Goal: Navigation & Orientation: Find specific page/section

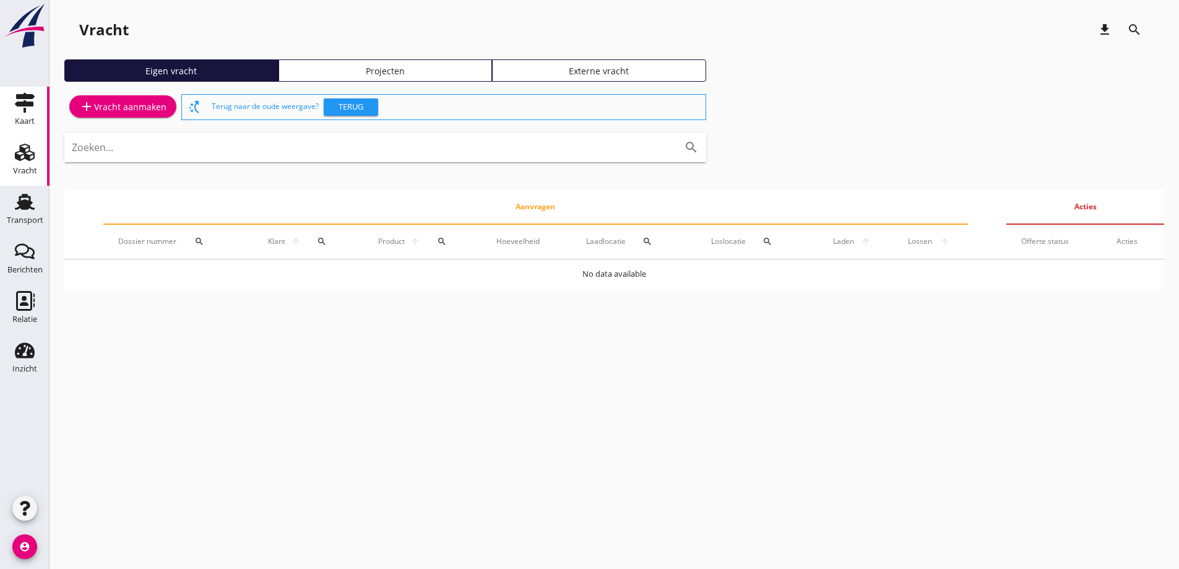
click at [34, 116] on div "Kaart" at bounding box center [25, 121] width 20 height 17
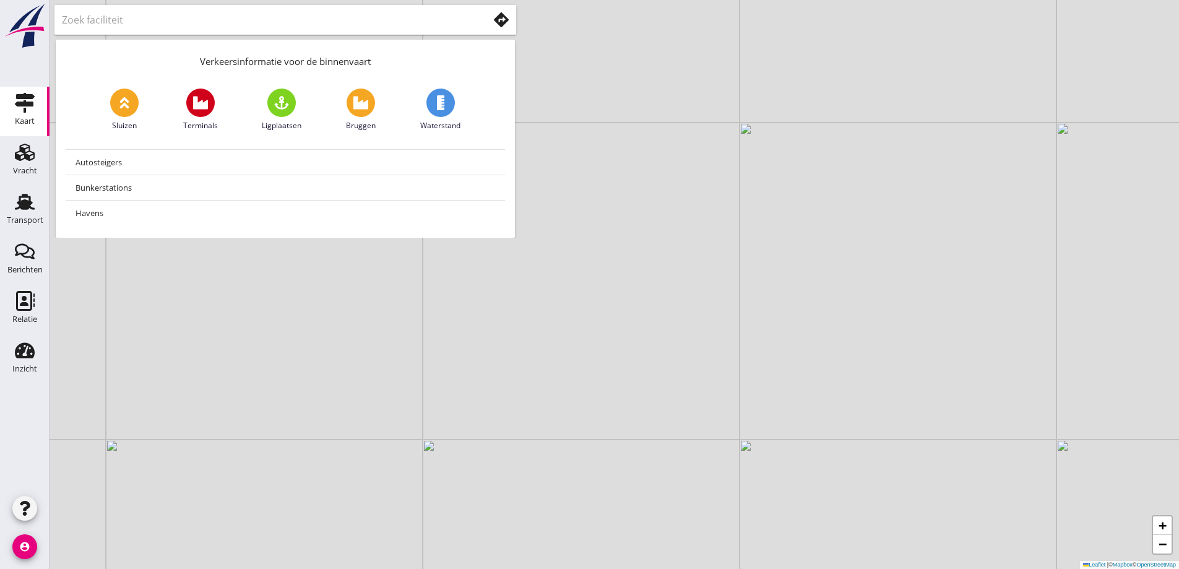
click at [514, 20] on div at bounding box center [285, 20] width 462 height 30
click at [504, 20] on icon at bounding box center [501, 19] width 15 height 15
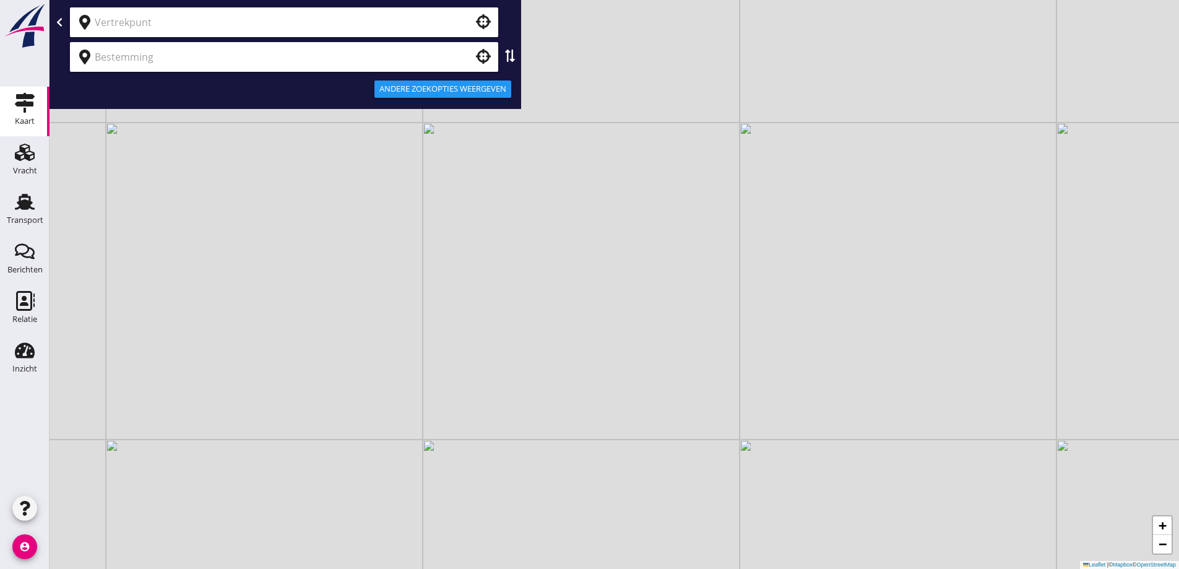
click at [412, 27] on input "text" at bounding box center [276, 22] width 362 height 20
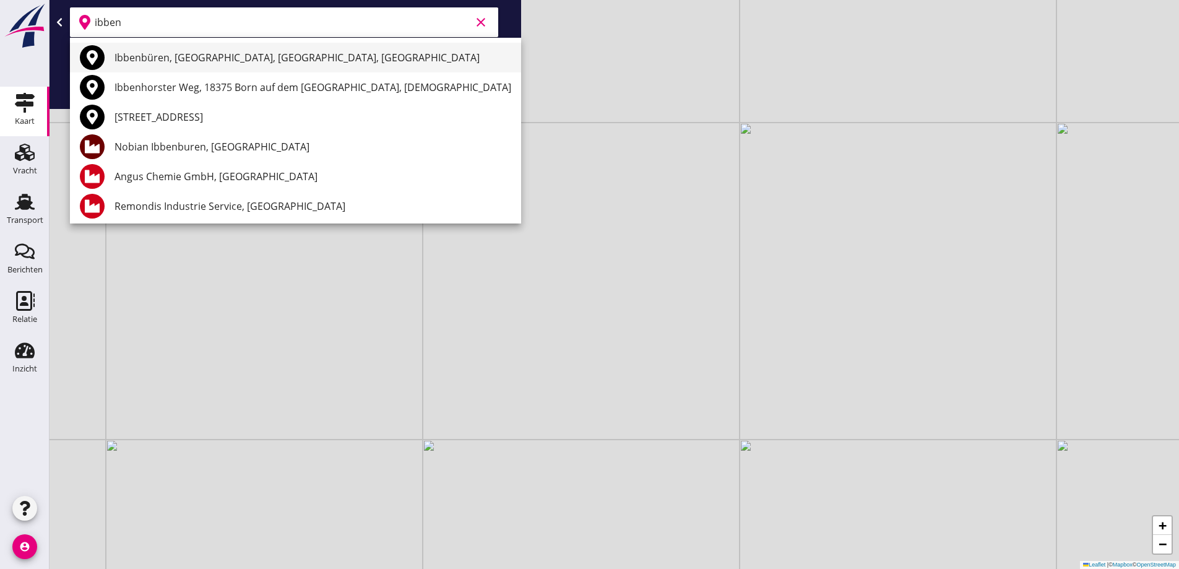
click at [337, 51] on div "Ibbenbüren, [GEOGRAPHIC_DATA], [GEOGRAPHIC_DATA], [GEOGRAPHIC_DATA]" at bounding box center [313, 57] width 397 height 15
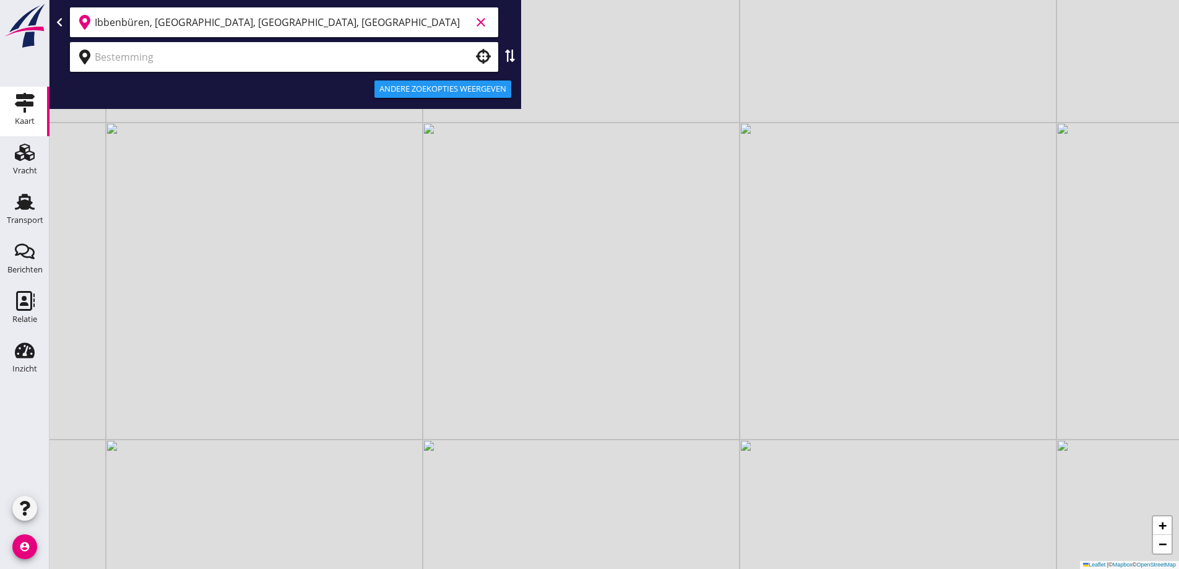
type input "Ibbenbüren, [GEOGRAPHIC_DATA], [GEOGRAPHIC_DATA], [GEOGRAPHIC_DATA]"
click at [299, 54] on input "text" at bounding box center [276, 57] width 362 height 20
click at [301, 52] on input "text" at bounding box center [276, 57] width 362 height 20
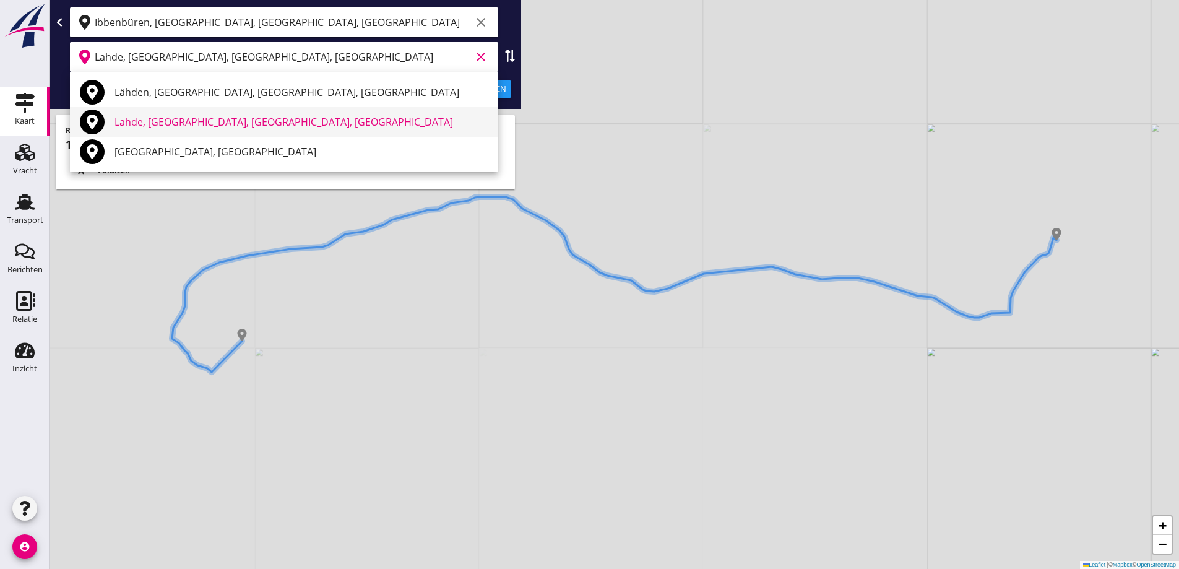
click at [253, 126] on div "Lahde, [GEOGRAPHIC_DATA], [GEOGRAPHIC_DATA], [GEOGRAPHIC_DATA]" at bounding box center [302, 122] width 374 height 15
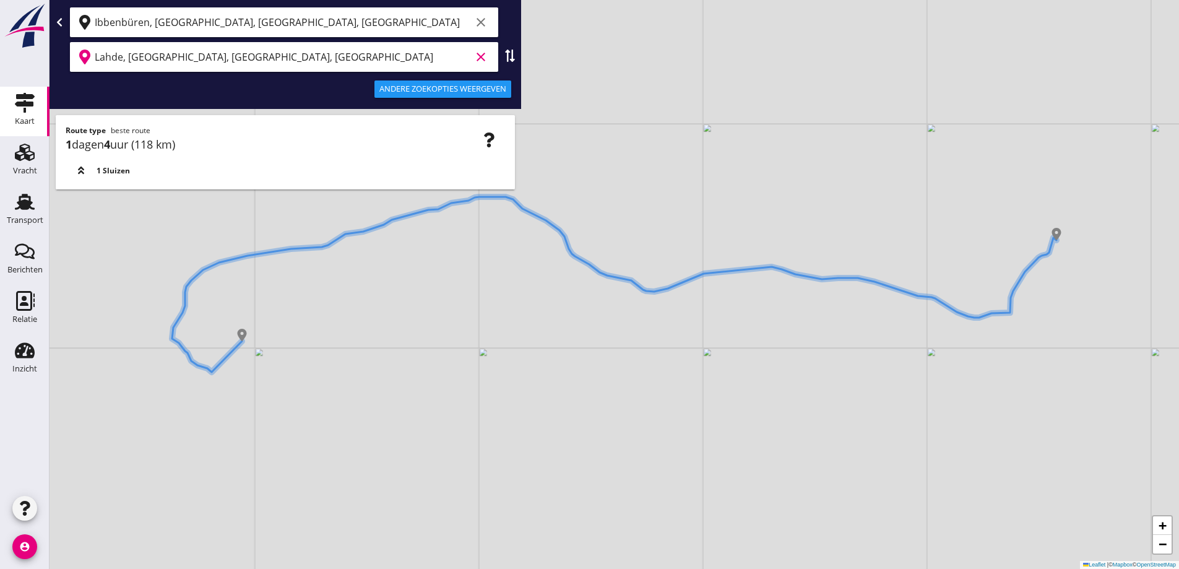
type input "Lahde, [GEOGRAPHIC_DATA], [GEOGRAPHIC_DATA], [GEOGRAPHIC_DATA]"
drag, startPoint x: 942, startPoint y: 339, endPoint x: 934, endPoint y: 341, distance: 8.3
click at [934, 341] on div "+ − Leaflet | © Mapbox © OpenStreetMap" at bounding box center [615, 284] width 1130 height 569
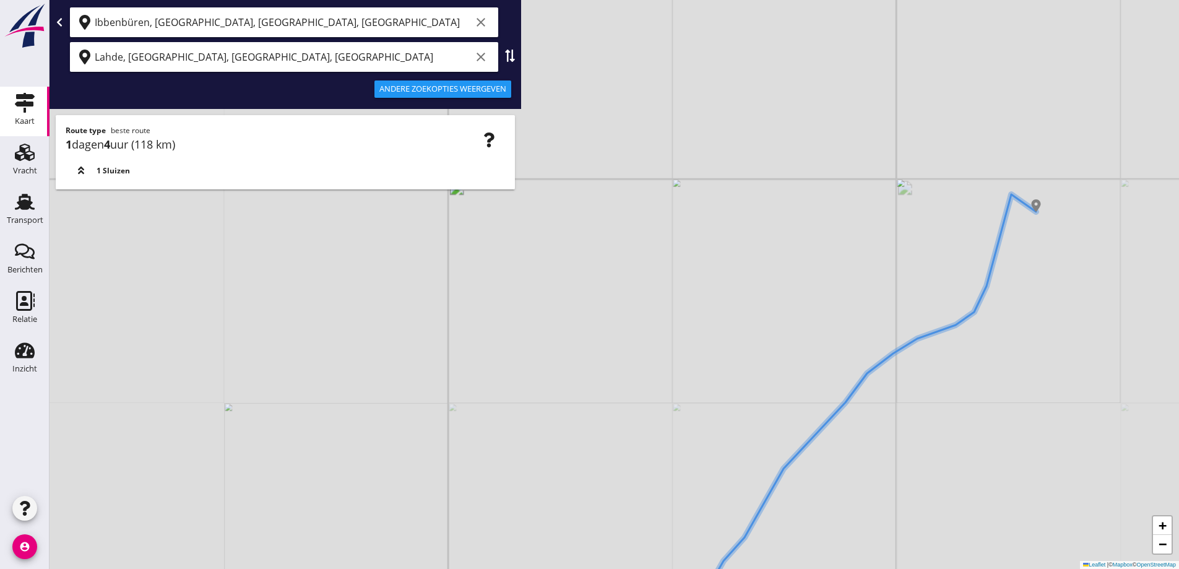
drag, startPoint x: 867, startPoint y: 280, endPoint x: 872, endPoint y: 258, distance: 22.7
click at [872, 258] on div "+ − Leaflet | © Mapbox © OpenStreetMap" at bounding box center [615, 284] width 1130 height 569
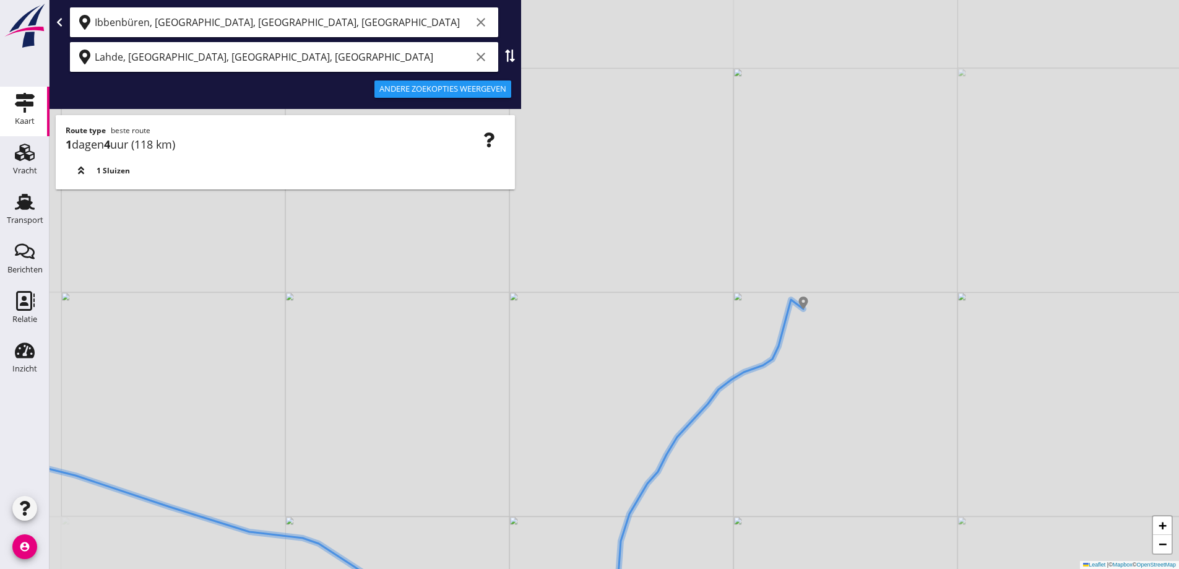
drag, startPoint x: 813, startPoint y: 447, endPoint x: 790, endPoint y: 432, distance: 27.8
click at [800, 442] on div "+ − Leaflet | © Mapbox © OpenStreetMap" at bounding box center [615, 284] width 1130 height 569
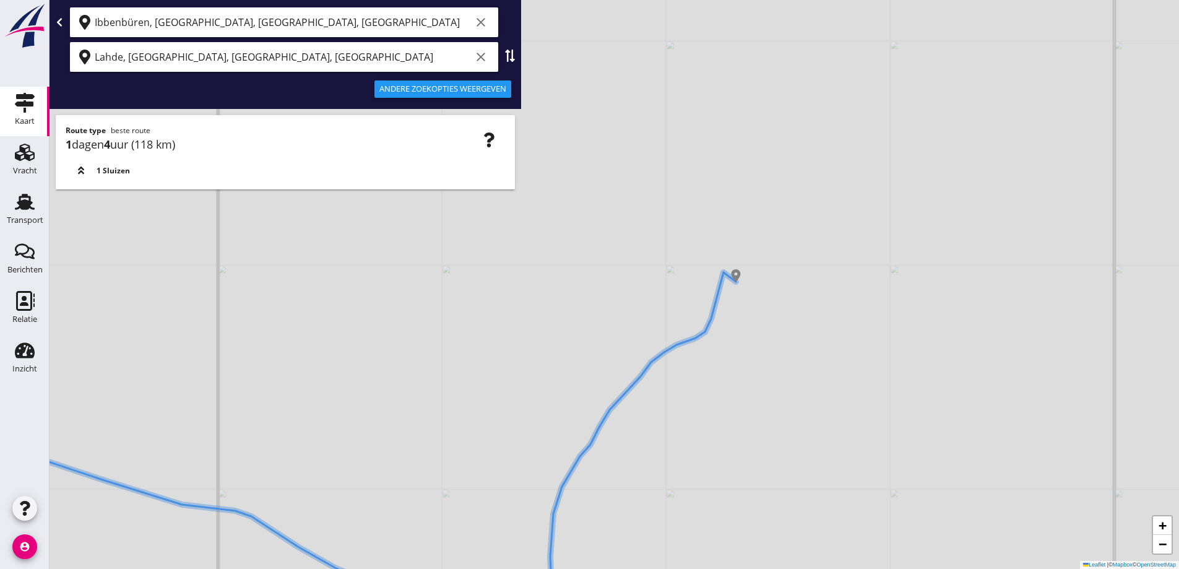
drag, startPoint x: 773, startPoint y: 425, endPoint x: 789, endPoint y: 403, distance: 27.5
click at [789, 404] on div "+ − Leaflet | © Mapbox © OpenStreetMap" at bounding box center [615, 284] width 1130 height 569
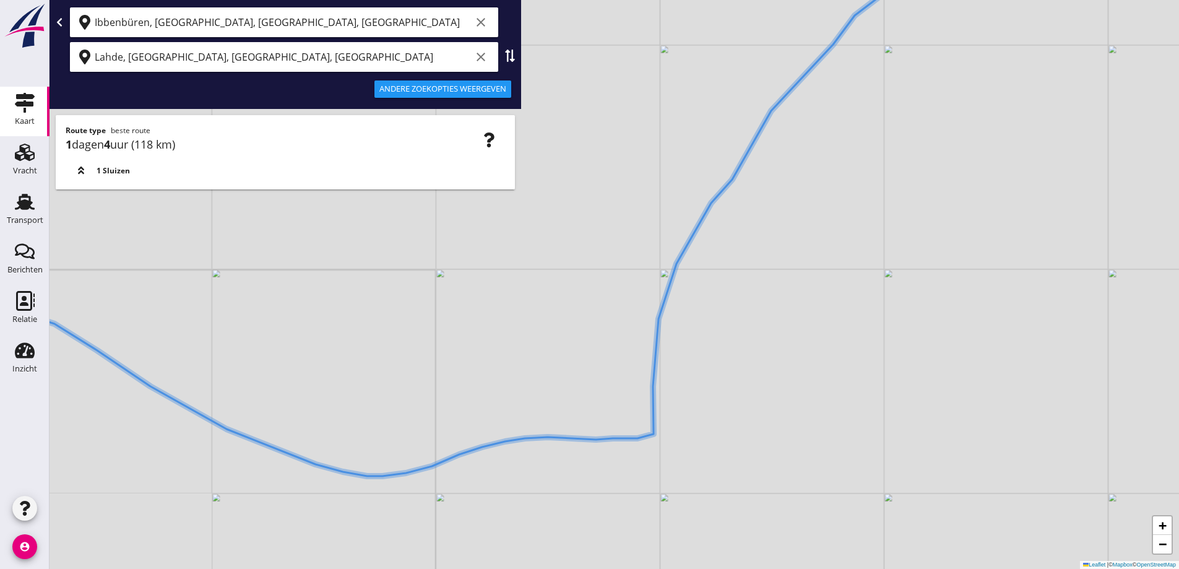
drag, startPoint x: 717, startPoint y: 427, endPoint x: 711, endPoint y: 468, distance: 41.4
click at [711, 468] on div "+ − Leaflet | © Mapbox © OpenStreetMap" at bounding box center [615, 284] width 1130 height 569
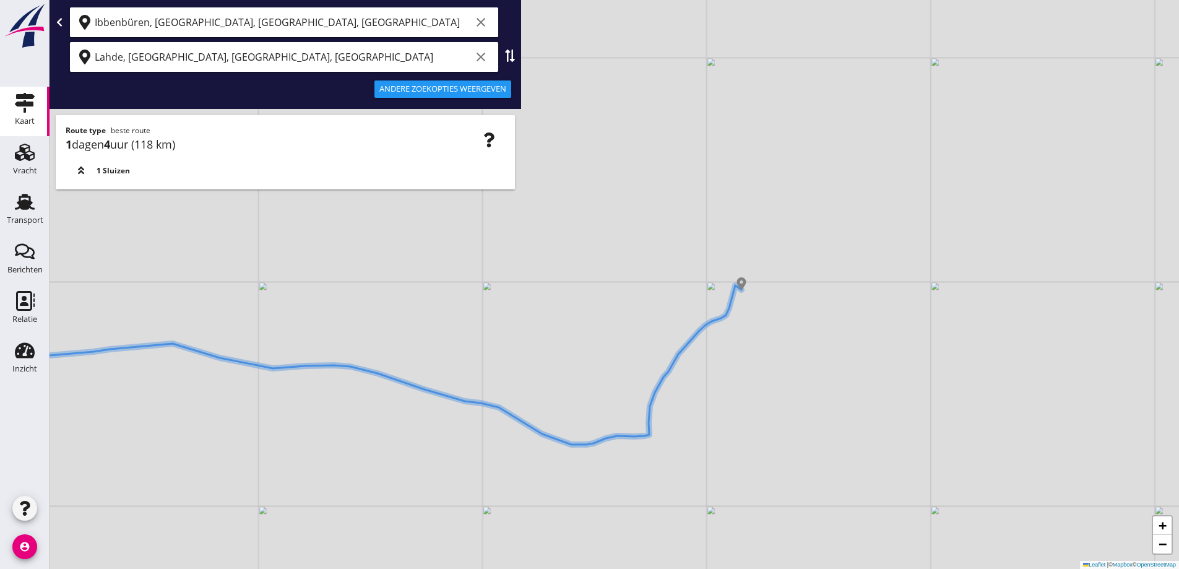
drag, startPoint x: 745, startPoint y: 412, endPoint x: 695, endPoint y: 407, distance: 49.8
click at [695, 407] on div "+ − Leaflet | © Mapbox © OpenStreetMap" at bounding box center [615, 284] width 1130 height 569
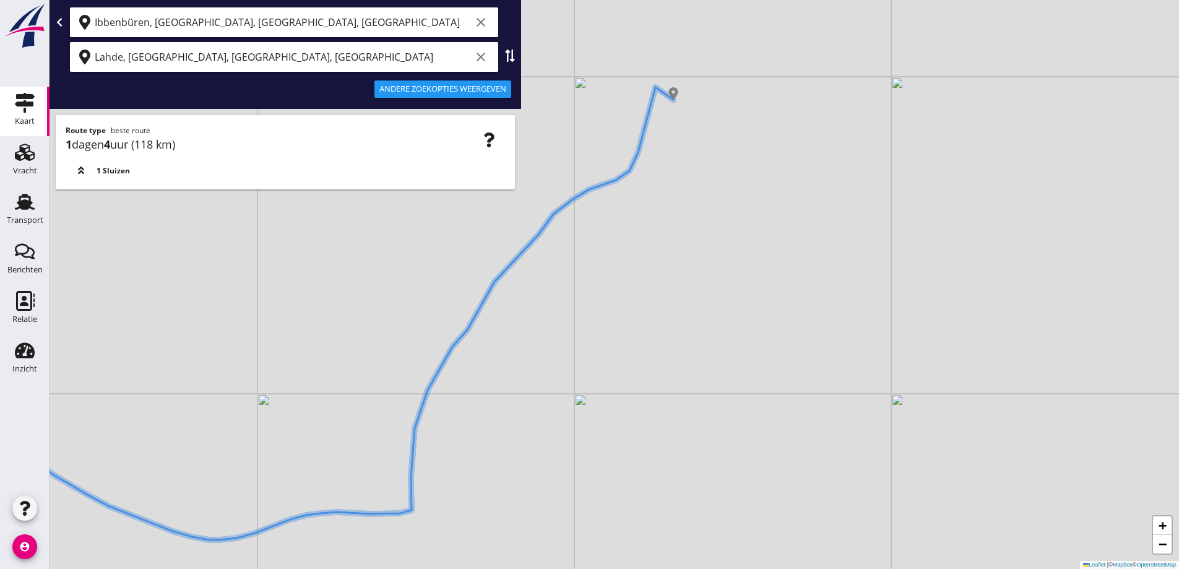
drag, startPoint x: 690, startPoint y: 397, endPoint x: 676, endPoint y: 430, distance: 35.2
click at [676, 430] on div "+ − Leaflet | © Mapbox © OpenStreetMap" at bounding box center [615, 284] width 1130 height 569
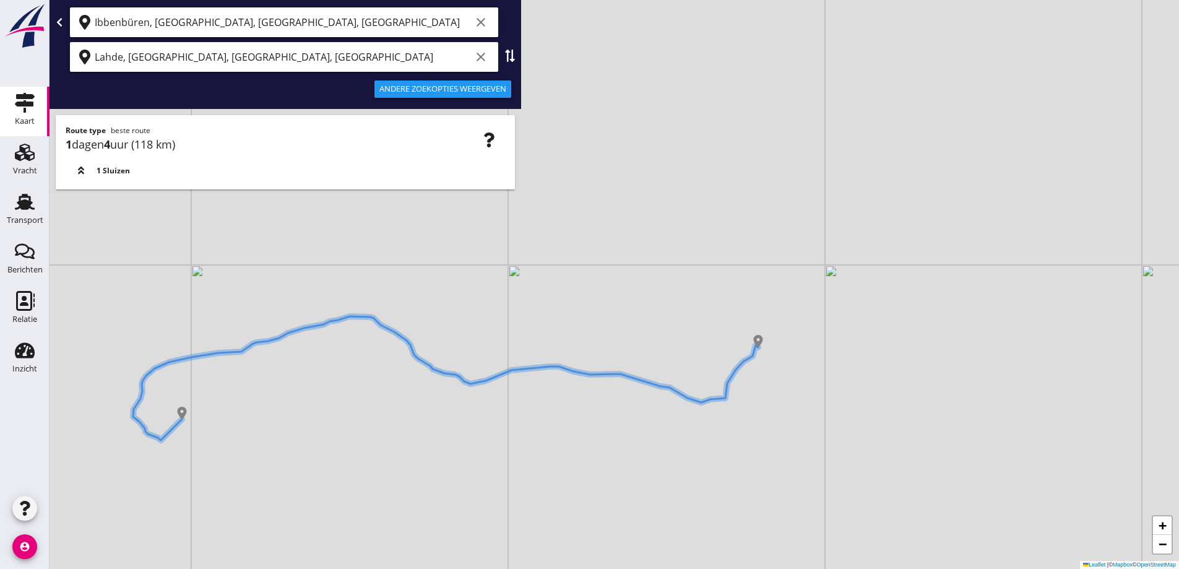
drag, startPoint x: 691, startPoint y: 360, endPoint x: 602, endPoint y: 339, distance: 91.5
click at [607, 342] on div "+ − Leaflet | © Mapbox © OpenStreetMap" at bounding box center [615, 284] width 1130 height 569
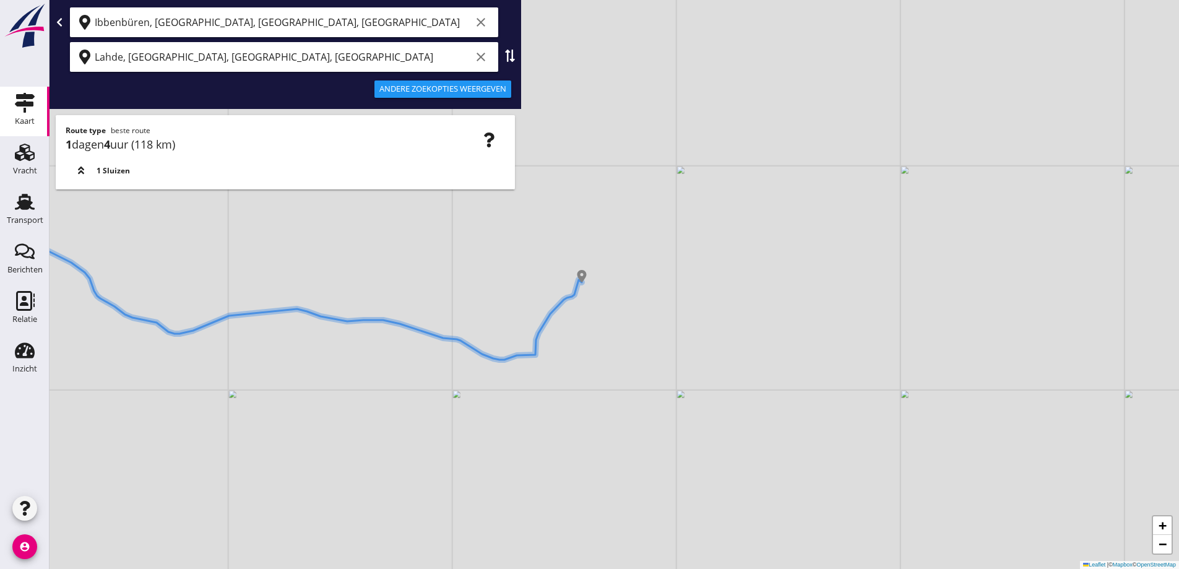
drag, startPoint x: 599, startPoint y: 356, endPoint x: 654, endPoint y: 342, distance: 56.8
click at [652, 343] on div "+ − Leaflet | © Mapbox © OpenStreetMap" at bounding box center [615, 284] width 1130 height 569
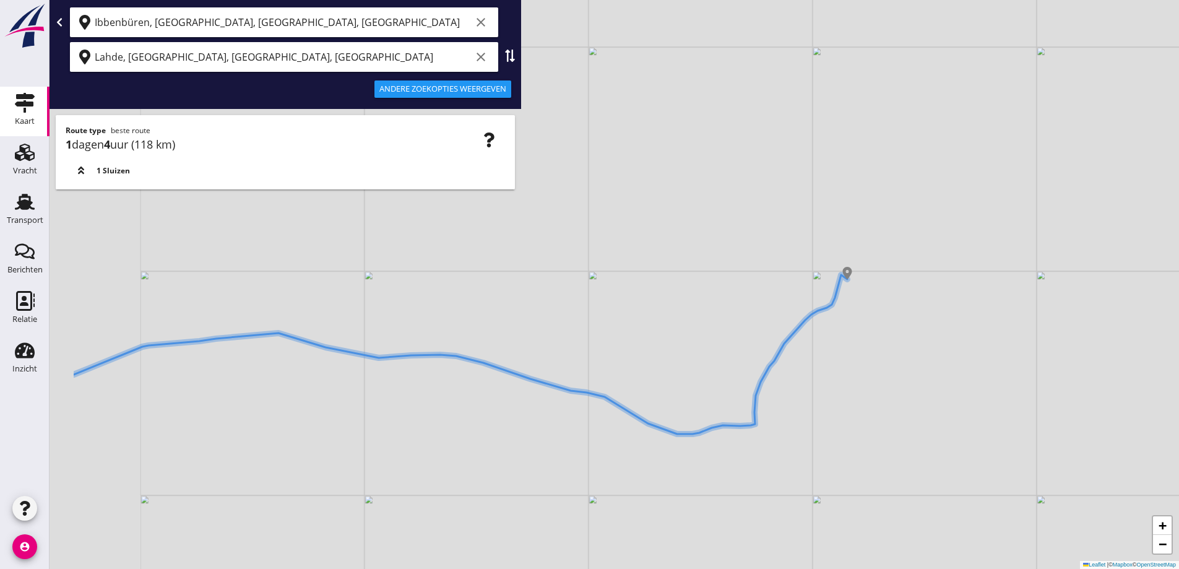
drag, startPoint x: 563, startPoint y: 304, endPoint x: 679, endPoint y: 321, distance: 117.7
click at [679, 321] on div "+ − Leaflet | © Mapbox © OpenStreetMap" at bounding box center [615, 284] width 1130 height 569
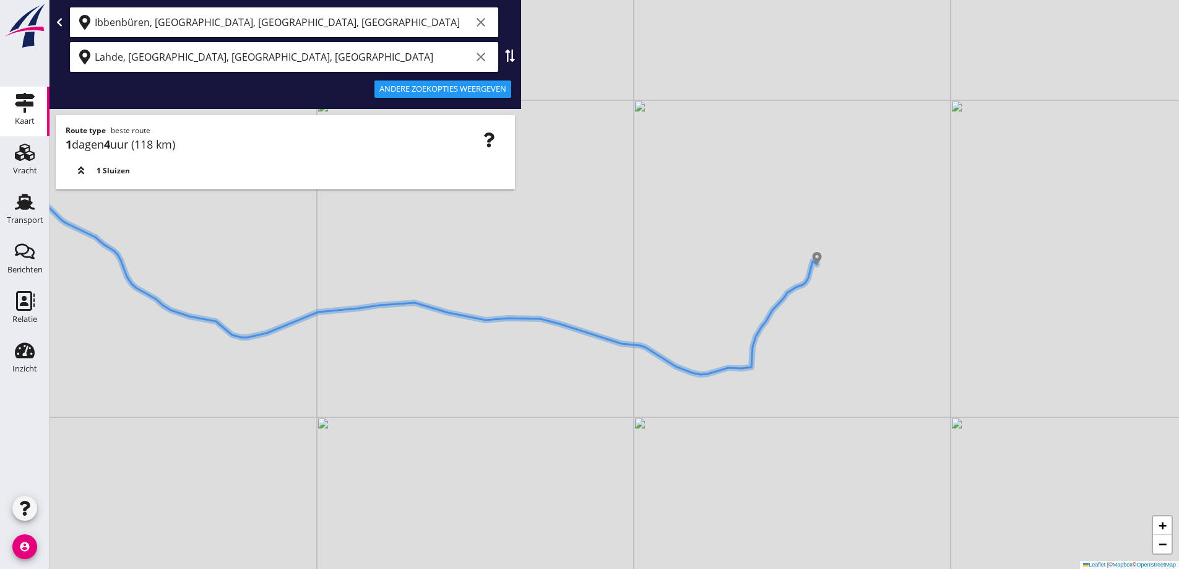
drag, startPoint x: 521, startPoint y: 430, endPoint x: 550, endPoint y: 383, distance: 54.8
click at [550, 383] on div "+ − Leaflet | © Mapbox © OpenStreetMap" at bounding box center [615, 284] width 1130 height 569
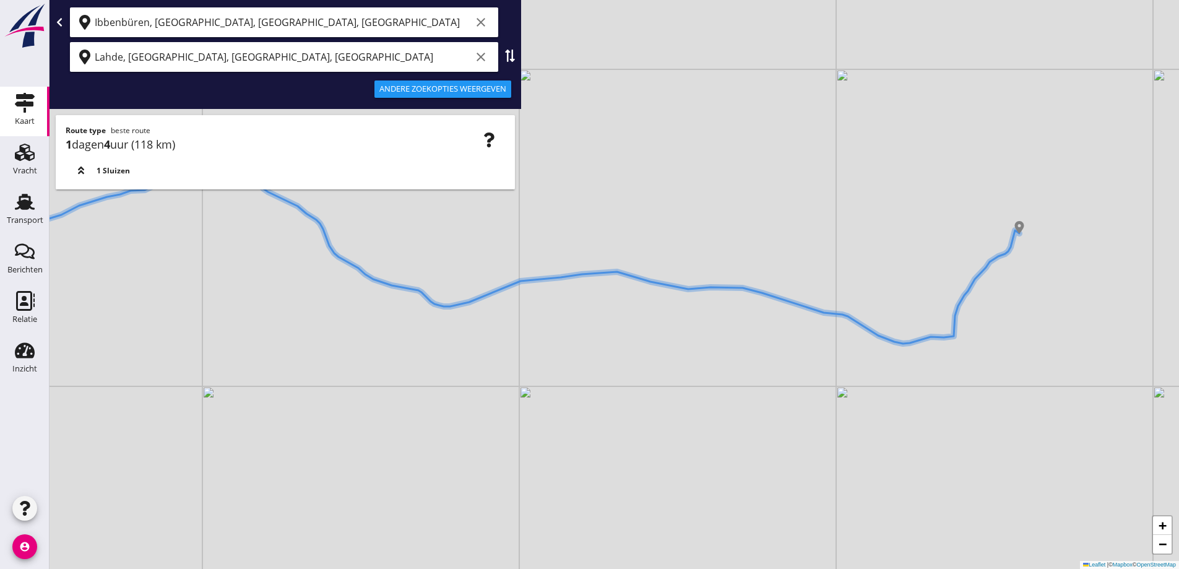
drag, startPoint x: 446, startPoint y: 397, endPoint x: 574, endPoint y: 392, distance: 128.2
click at [574, 392] on div "+ − Leaflet | © Mapbox © OpenStreetMap" at bounding box center [615, 284] width 1130 height 569
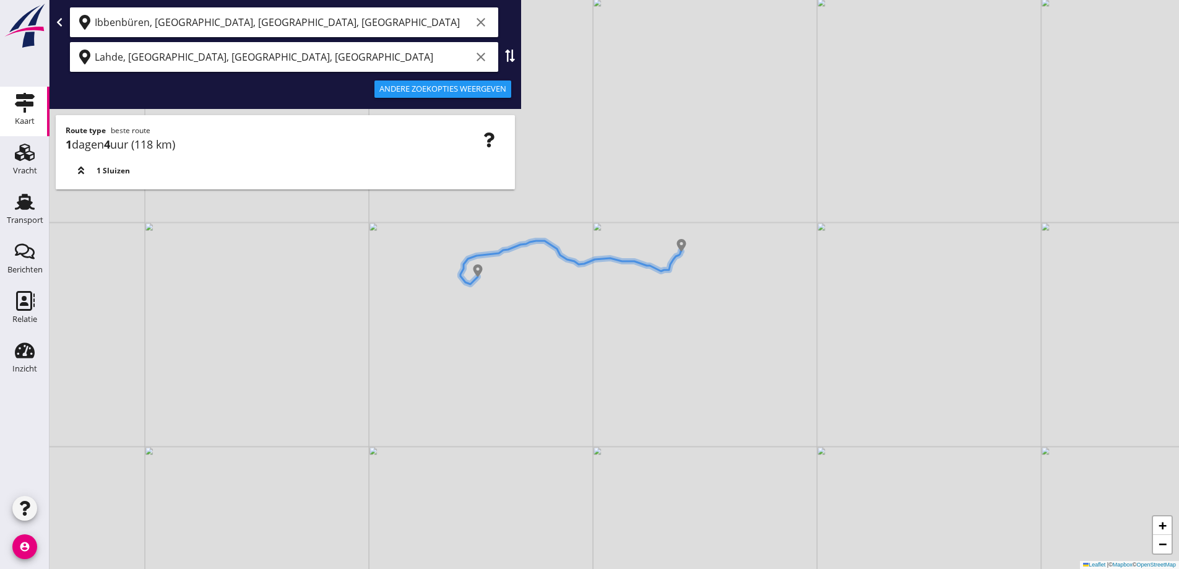
drag, startPoint x: 673, startPoint y: 300, endPoint x: 650, endPoint y: 323, distance: 32.4
click at [650, 323] on div "+ − Leaflet | © Mapbox © OpenStreetMap" at bounding box center [615, 284] width 1130 height 569
